Goal: Task Accomplishment & Management: Use online tool/utility

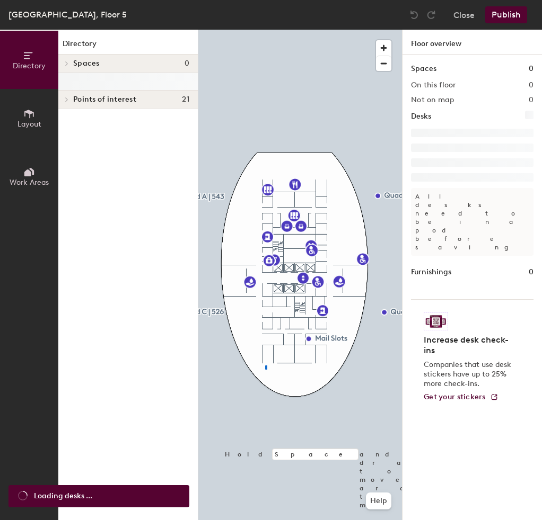
click at [266, 30] on div at bounding box center [300, 30] width 204 height 0
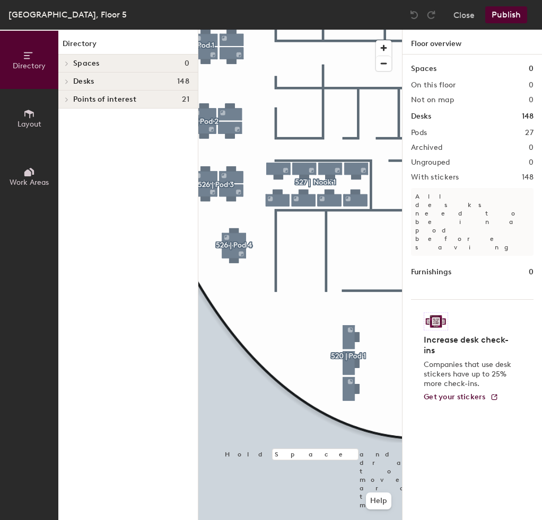
click at [24, 178] on span "Work Areas" at bounding box center [29, 182] width 39 height 9
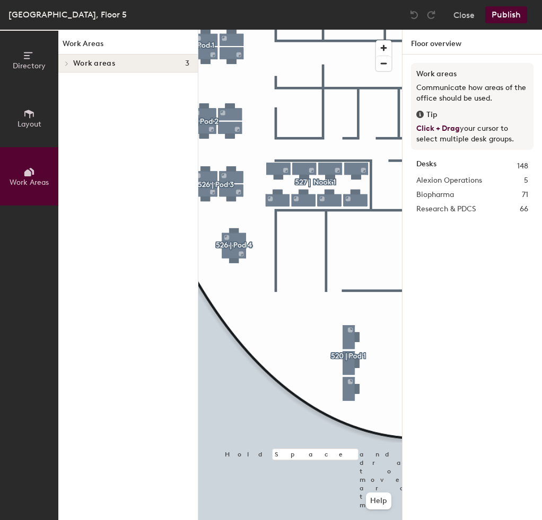
click at [28, 74] on button "Directory" at bounding box center [29, 60] width 58 height 58
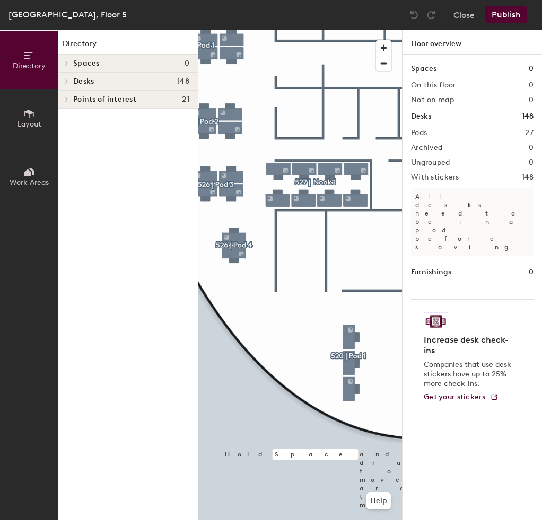
click at [69, 98] on span at bounding box center [65, 99] width 9 height 5
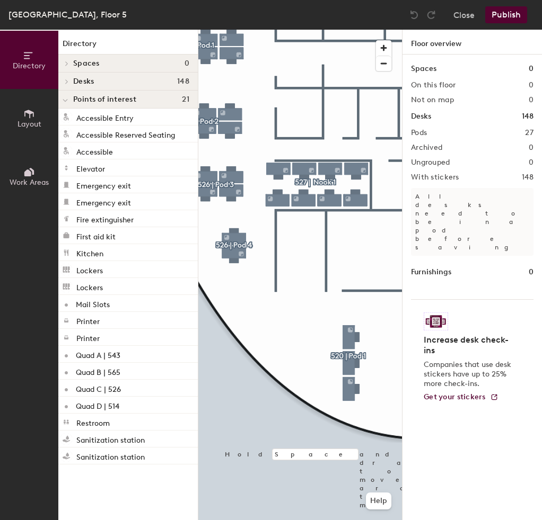
click at [69, 99] on div at bounding box center [65, 99] width 14 height 17
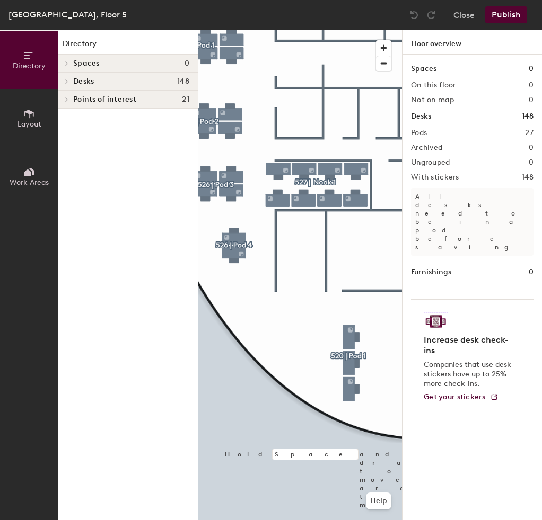
click at [43, 126] on button "Layout" at bounding box center [29, 118] width 58 height 58
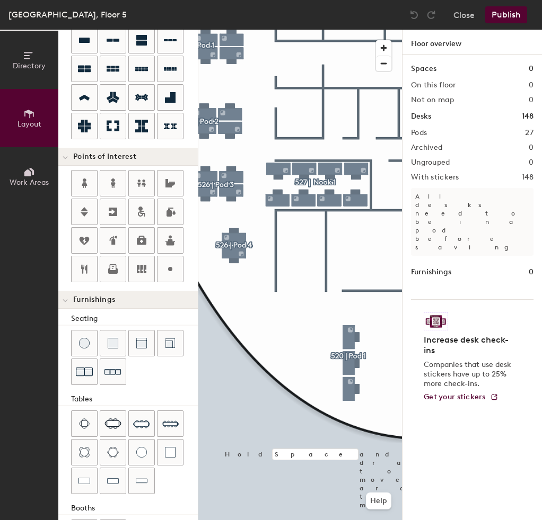
scroll to position [149, 0]
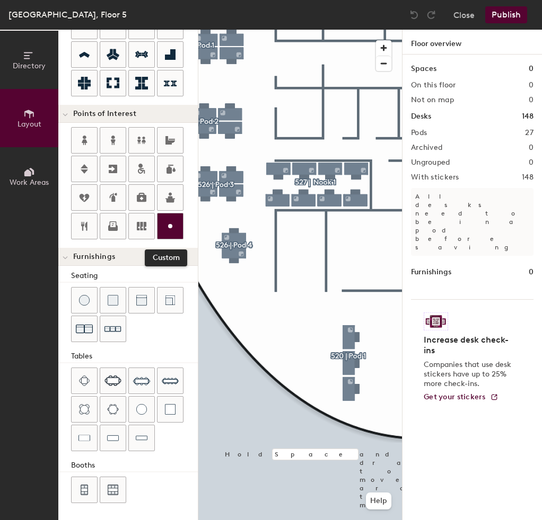
click at [170, 226] on circle at bounding box center [170, 226] width 4 height 4
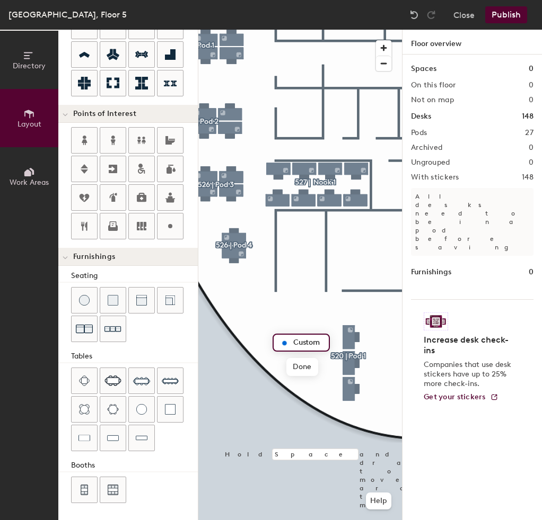
type input "20"
click at [304, 342] on input "Custom" at bounding box center [307, 342] width 34 height 15
type input "IT Tech Bar"
click at [305, 363] on span "Done" at bounding box center [311, 367] width 31 height 18
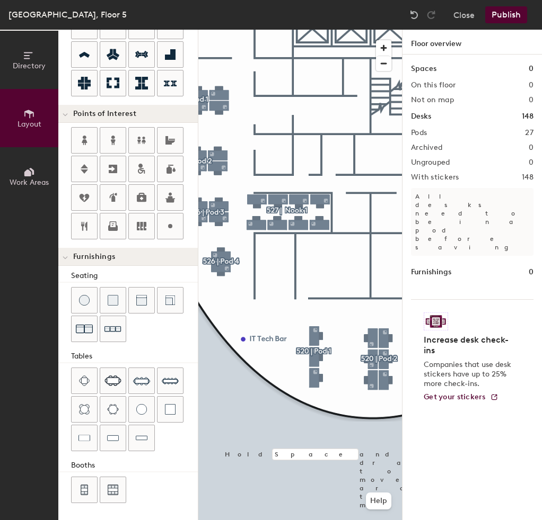
click at [519, 16] on button "Publish" at bounding box center [506, 14] width 42 height 17
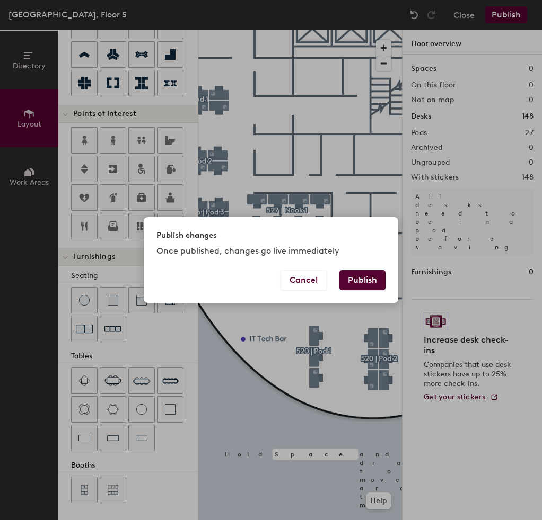
click at [361, 281] on button "Publish" at bounding box center [362, 280] width 46 height 20
type input "20"
